Goal: Navigation & Orientation: Find specific page/section

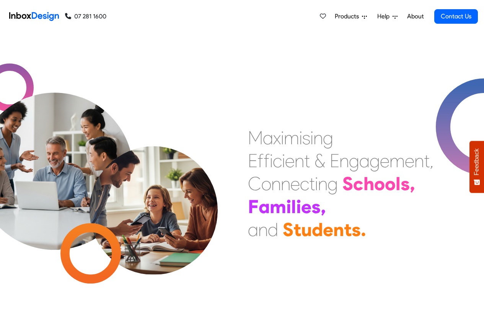
click at [351, 17] on span "Products" at bounding box center [348, 16] width 27 height 9
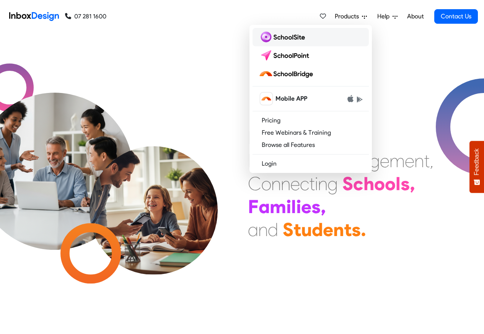
click at [282, 39] on img at bounding box center [283, 37] width 49 height 12
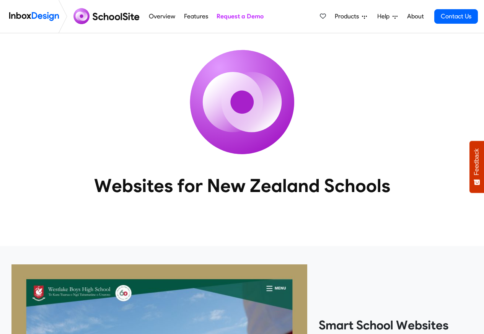
click at [351, 16] on span "Products" at bounding box center [348, 16] width 27 height 9
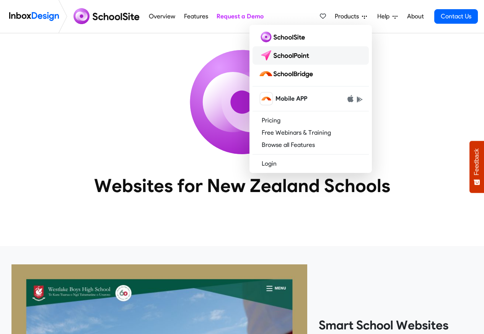
click at [287, 55] on img at bounding box center [286, 55] width 54 height 12
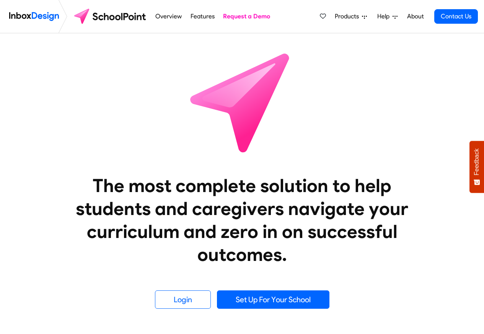
click at [364, 17] on icon at bounding box center [364, 16] width 5 height 5
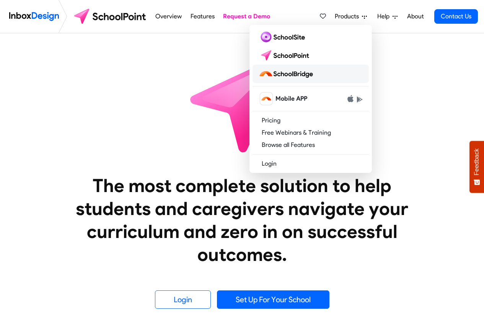
click at [288, 74] on img at bounding box center [287, 74] width 57 height 12
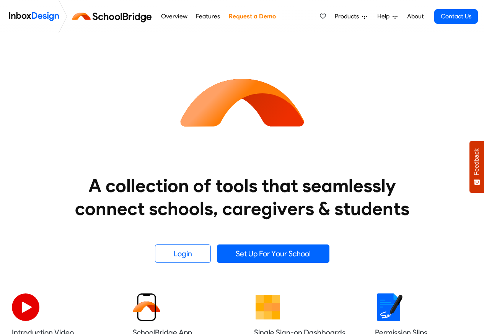
click at [283, 73] on img at bounding box center [242, 102] width 138 height 138
click at [363, 16] on icon at bounding box center [364, 16] width 5 height 5
